Goal: Task Accomplishment & Management: Manage account settings

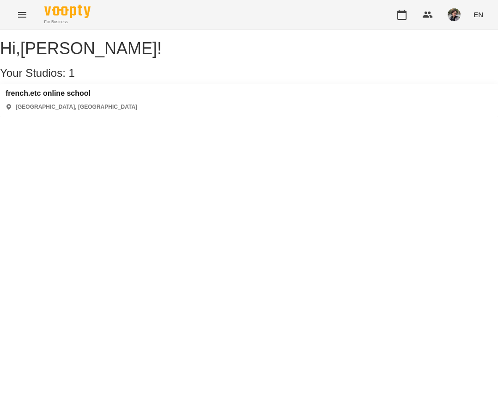
click at [453, 18] on img "button" at bounding box center [454, 14] width 13 height 13
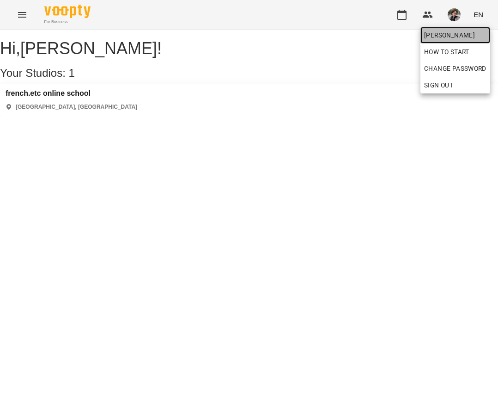
click at [453, 40] on span "[PERSON_NAME]" at bounding box center [455, 35] width 62 height 11
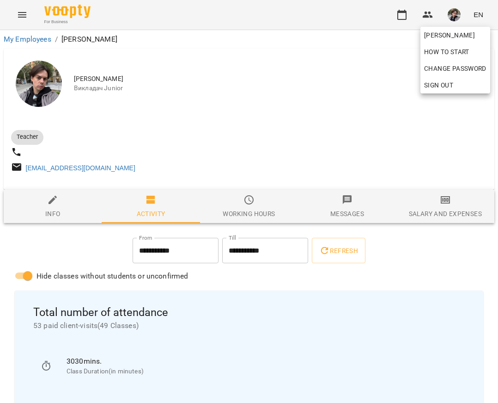
click at [332, 355] on div at bounding box center [249, 201] width 498 height 403
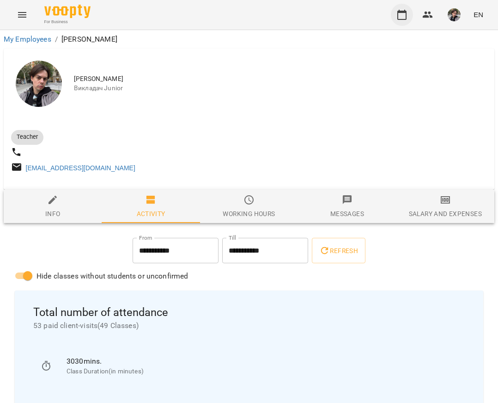
click at [400, 19] on icon "button" at bounding box center [402, 15] width 9 height 10
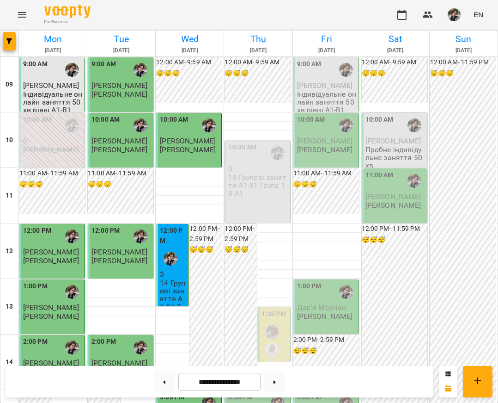
click at [447, 21] on button "button" at bounding box center [454, 15] width 24 height 24
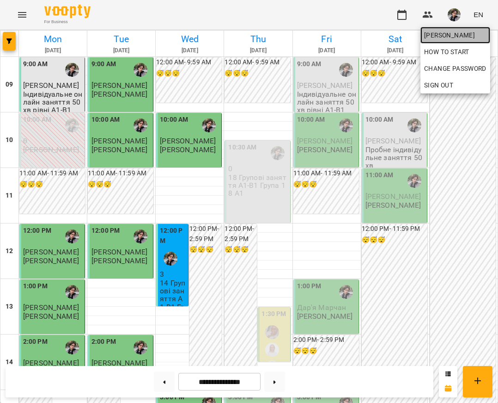
click at [447, 33] on span "[PERSON_NAME]" at bounding box center [455, 35] width 62 height 11
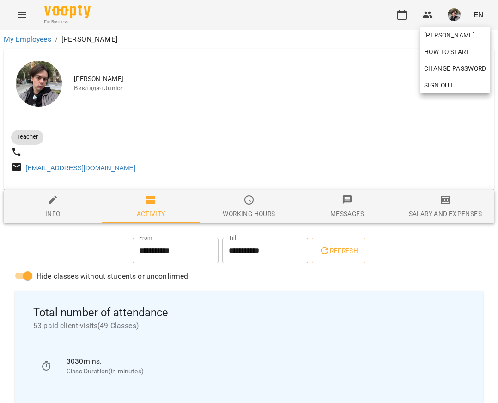
click at [351, 144] on div at bounding box center [249, 201] width 498 height 403
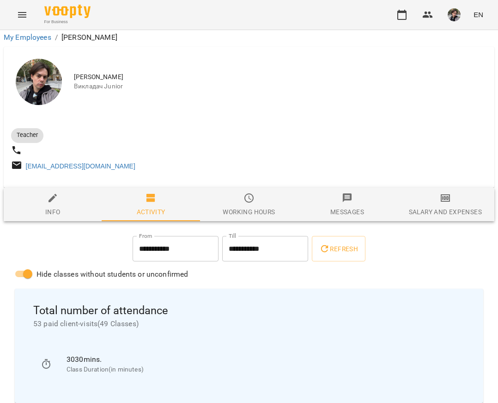
scroll to position [803, 0]
click at [392, 19] on div "EN" at bounding box center [439, 15] width 96 height 24
click at [401, 19] on icon "button" at bounding box center [402, 15] width 9 height 10
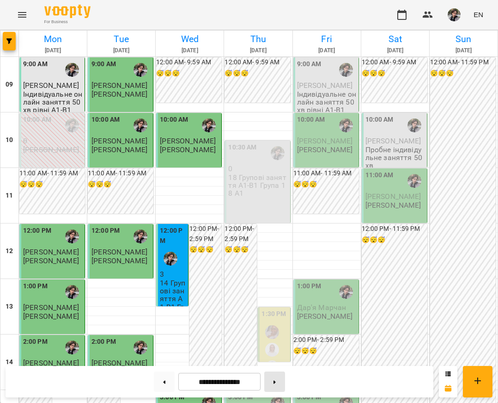
click at [277, 378] on button at bounding box center [274, 381] width 21 height 20
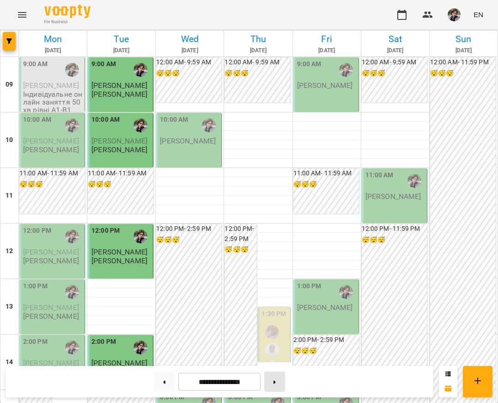
click at [282, 376] on button at bounding box center [274, 381] width 21 height 20
type input "**********"
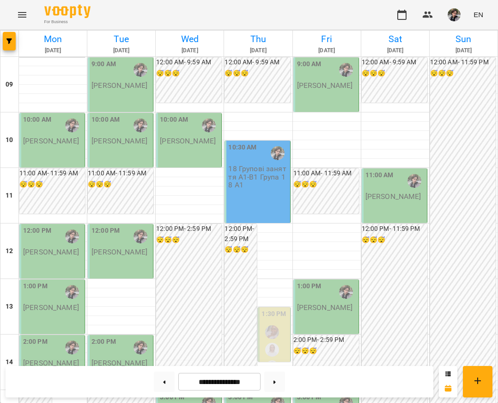
scroll to position [400, 0]
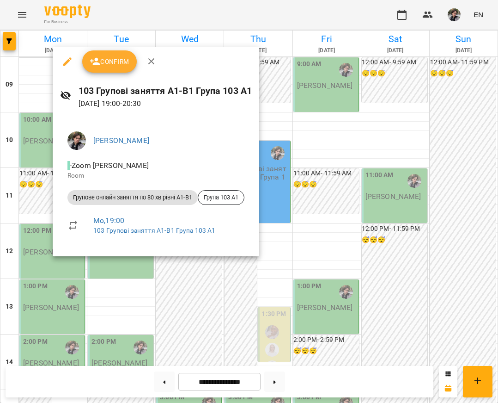
click at [344, 216] on div at bounding box center [249, 201] width 498 height 403
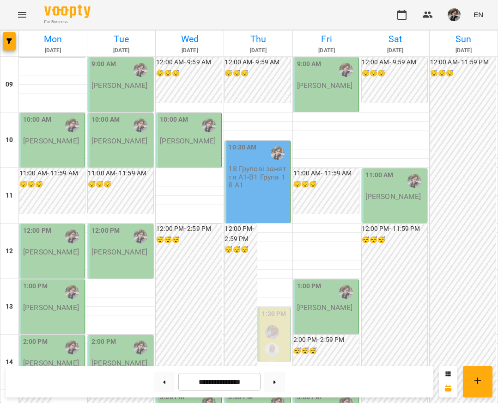
scroll to position [0, 0]
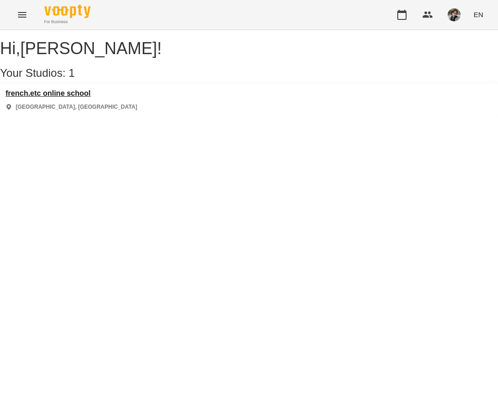
click at [97, 98] on h3 "french.etc online school" at bounding box center [72, 93] width 132 height 8
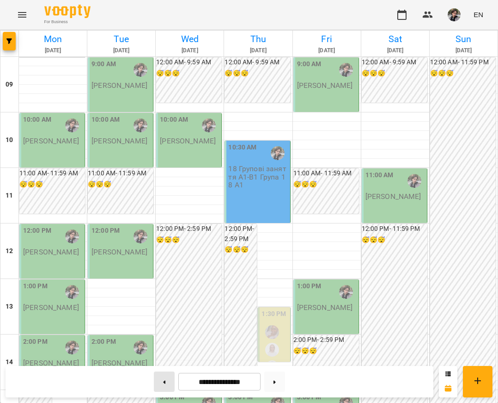
click at [168, 381] on button at bounding box center [164, 381] width 21 height 20
type input "**********"
